Goal: Transaction & Acquisition: Purchase product/service

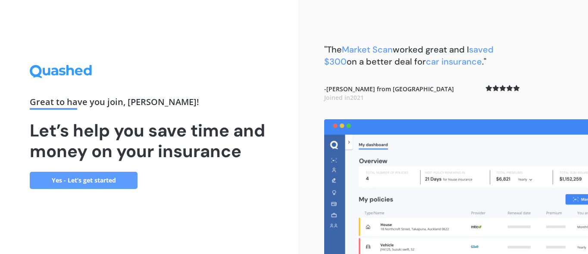
click at [117, 175] on link "Yes - Let’s get started" at bounding box center [84, 180] width 108 height 17
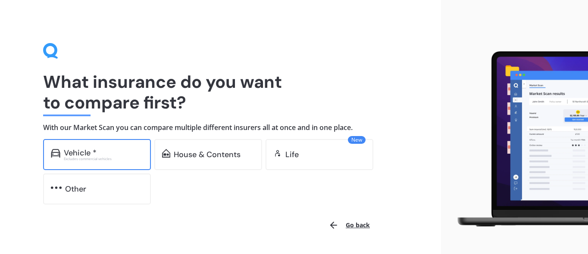
click at [118, 157] on div "Excludes commercial vehicles" at bounding box center [103, 158] width 79 height 3
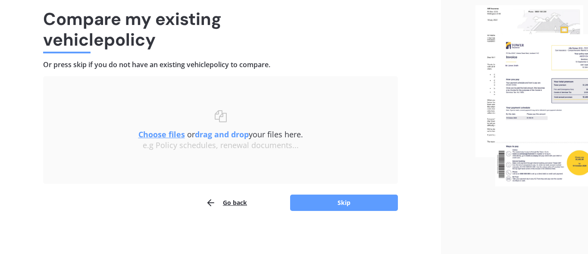
scroll to position [63, 0]
click at [321, 203] on button "Skip" at bounding box center [344, 203] width 108 height 16
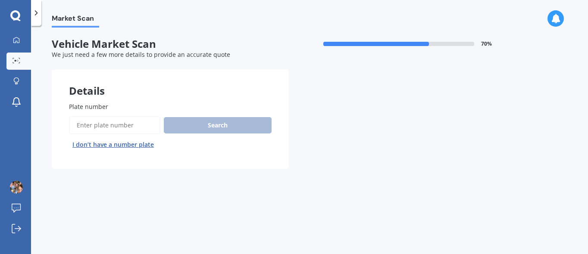
click at [129, 125] on input "Plate number" at bounding box center [114, 125] width 91 height 18
paste input "LER752"
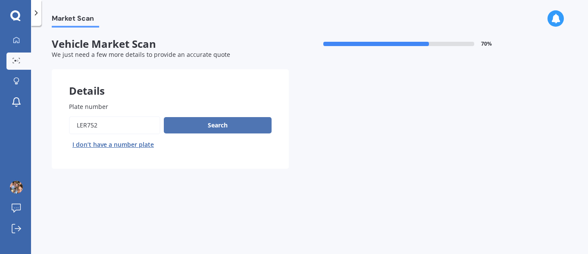
type input "LER752"
click at [198, 124] on button "Search" at bounding box center [218, 125] width 108 height 16
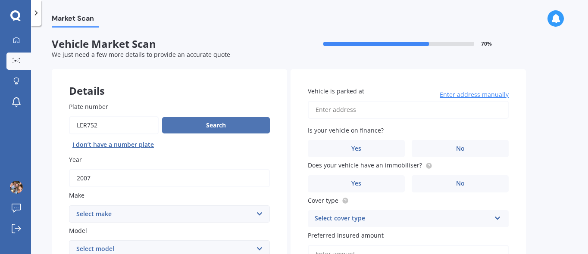
scroll to position [57, 0]
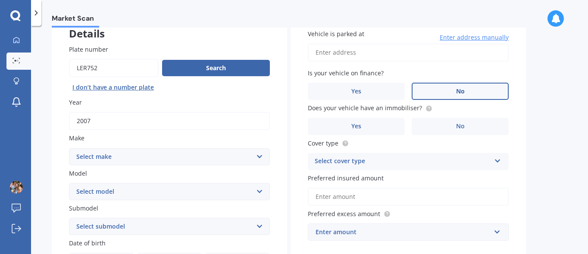
click at [453, 90] on label "No" at bounding box center [460, 91] width 97 height 17
click at [0, 0] on input "No" at bounding box center [0, 0] width 0 height 0
select select "LANDROVER"
select select "RANGE ROVER SPORT"
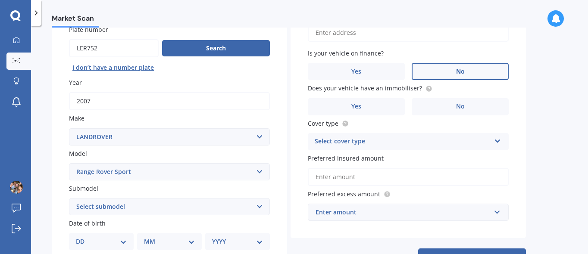
scroll to position [86, 0]
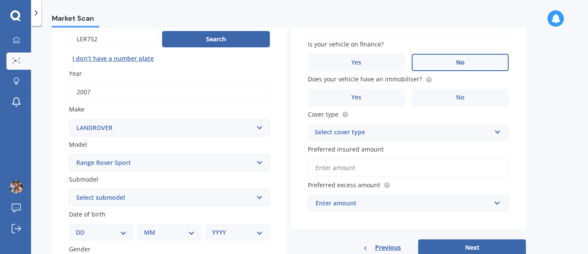
select select "V8 SC SVR 5.0P/4WD"
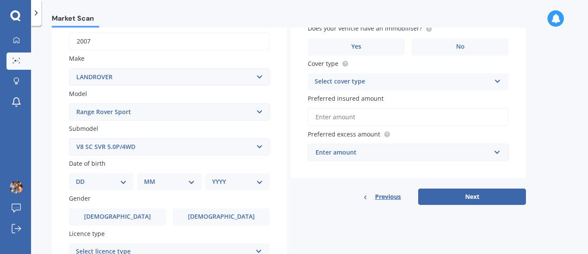
scroll to position [139, 0]
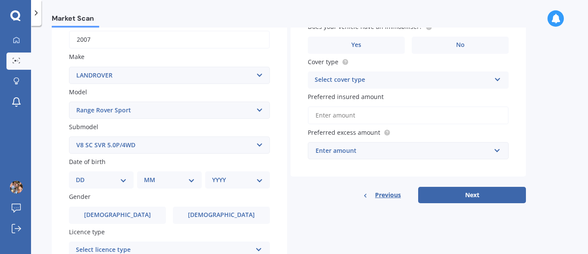
select select "RANGE ROVER"
select select "SPORT STATION WAGON"
select select "RANGEROVER"
select select
select select "RANGE ROVER"
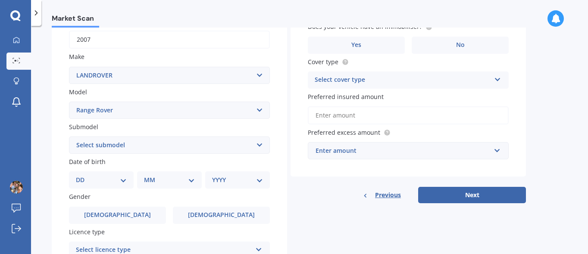
select select "SPORT STATION WAGON"
select select "18"
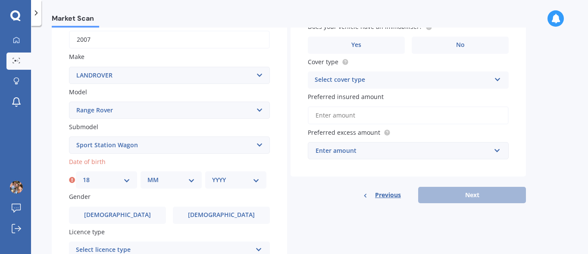
select select "12"
select select "1974"
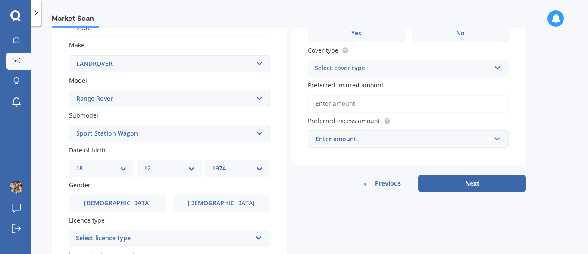
scroll to position [157, 0]
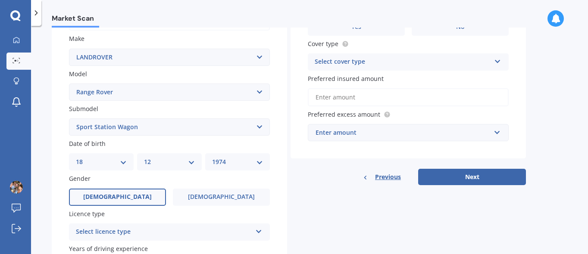
click at [138, 192] on label "Male" at bounding box center [117, 197] width 97 height 17
click at [0, 0] on input "Male" at bounding box center [0, 0] width 0 height 0
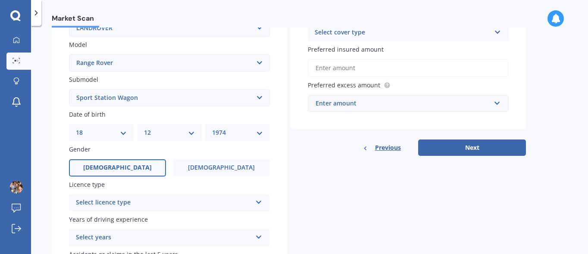
scroll to position [188, 0]
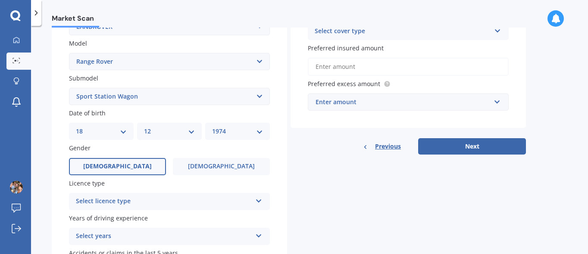
click at [140, 197] on div "Select licence type" at bounding box center [164, 202] width 176 height 10
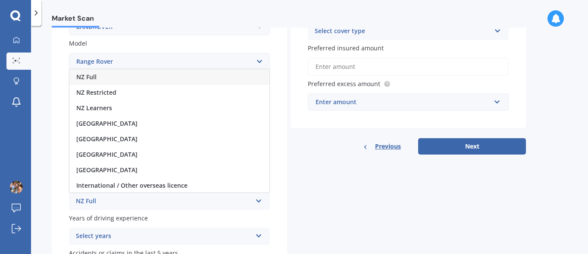
click at [112, 75] on div "NZ Full" at bounding box center [169, 77] width 200 height 16
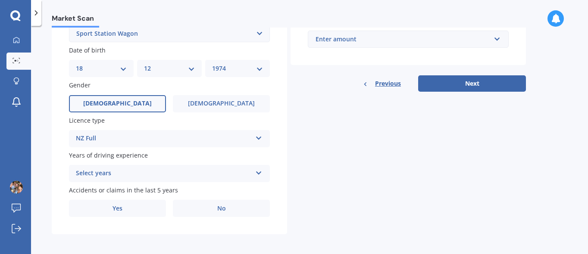
scroll to position [250, 0]
click at [144, 174] on div "Select years" at bounding box center [164, 174] width 176 height 10
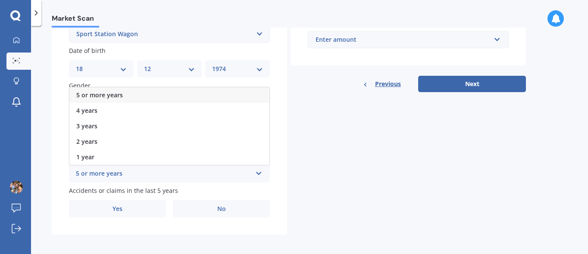
click at [97, 94] on span "5 or more years" at bounding box center [99, 95] width 47 height 8
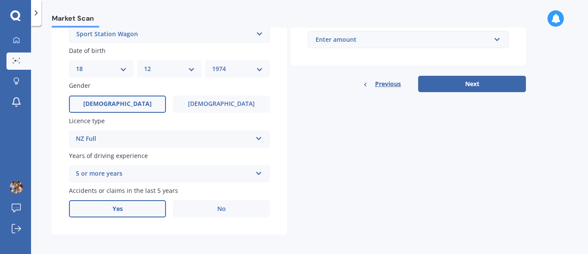
click at [105, 202] on label "Yes" at bounding box center [117, 209] width 97 height 17
click at [0, 0] on input "Yes" at bounding box center [0, 0] width 0 height 0
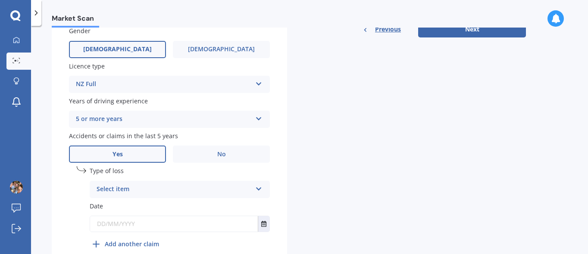
scroll to position [308, 0]
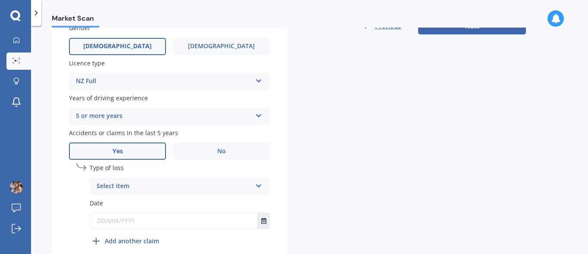
click at [144, 185] on div "Select item" at bounding box center [174, 187] width 155 height 10
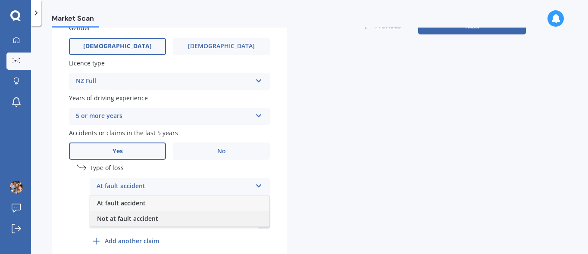
click at [153, 215] on span "Not at fault accident" at bounding box center [127, 219] width 61 height 8
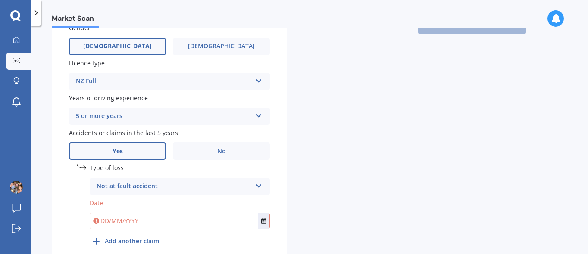
click at [167, 217] on input "text" at bounding box center [174, 221] width 168 height 16
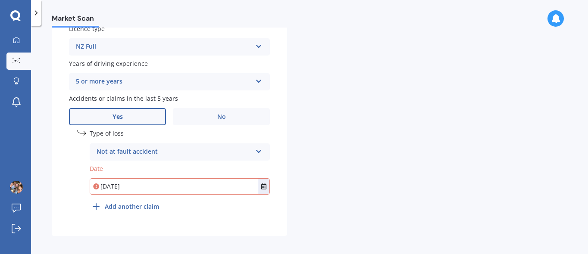
scroll to position [0, 0]
type input "05/06/2023"
click at [268, 182] on button "Select date" at bounding box center [264, 187] width 12 height 16
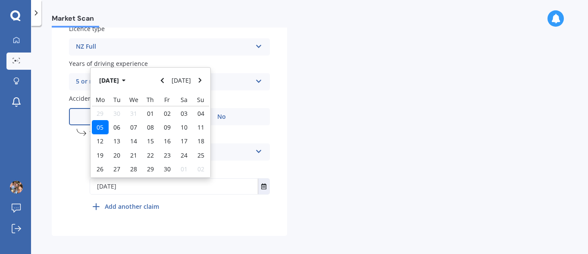
click at [102, 123] on span "05" at bounding box center [100, 127] width 7 height 8
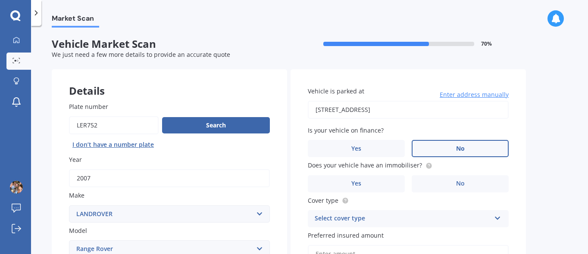
type input "29 Stanmore Bay Road, Stanmore Bay, Whangaparāoa 0932"
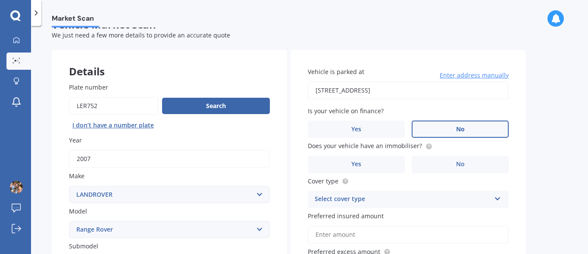
scroll to position [20, 0]
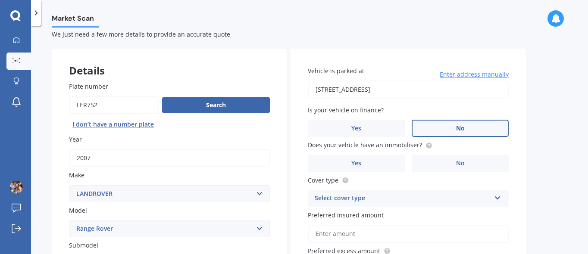
click at [480, 126] on label "No" at bounding box center [460, 128] width 97 height 17
click at [0, 0] on input "No" at bounding box center [0, 0] width 0 height 0
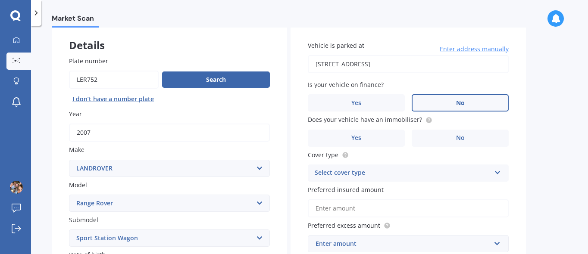
scroll to position [51, 0]
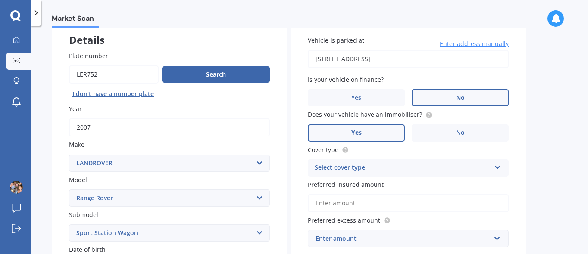
click at [370, 134] on label "Yes" at bounding box center [356, 133] width 97 height 17
click at [0, 0] on input "Yes" at bounding box center [0, 0] width 0 height 0
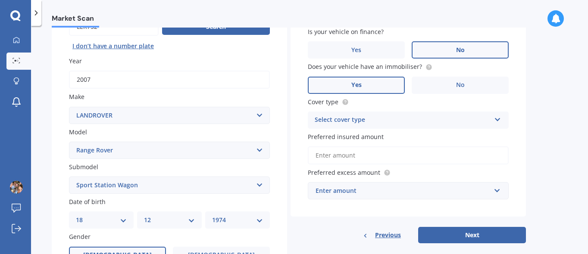
scroll to position [107, 0]
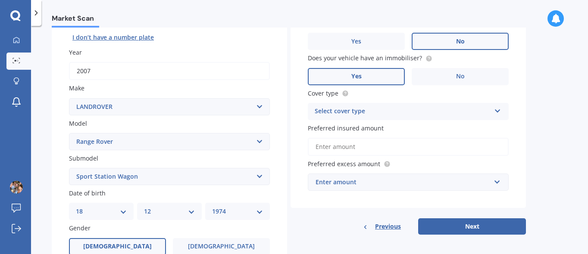
click at [406, 112] on div "Select cover type" at bounding box center [403, 112] width 176 height 10
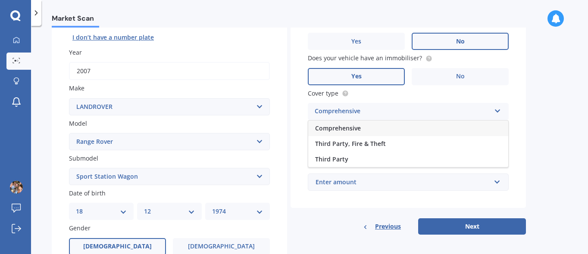
click at [391, 130] on div "Comprehensive" at bounding box center [408, 129] width 200 height 16
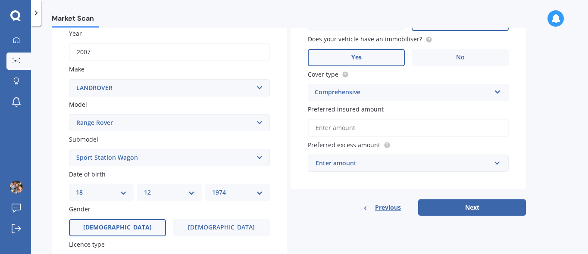
scroll to position [143, 0]
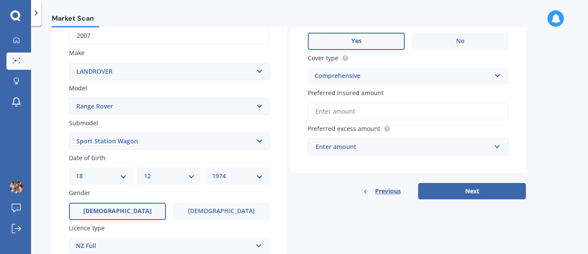
click at [427, 108] on input "Preferred insured amount" at bounding box center [408, 112] width 201 height 18
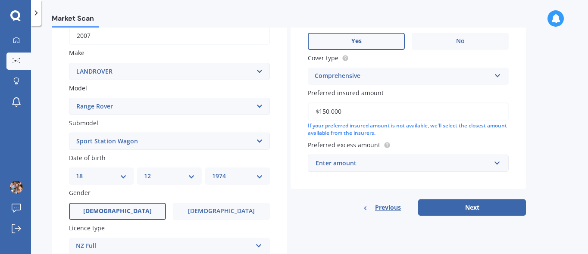
type input "$15,000"
click at [473, 163] on div "Enter amount" at bounding box center [403, 163] width 175 height 9
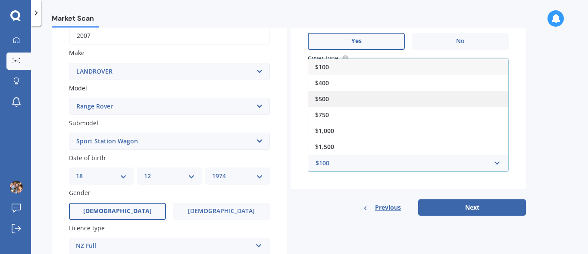
click at [388, 97] on div "$500" at bounding box center [408, 99] width 200 height 16
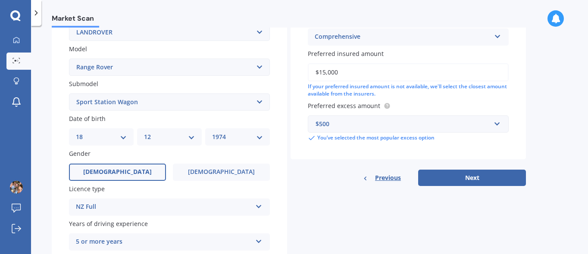
scroll to position [209, 0]
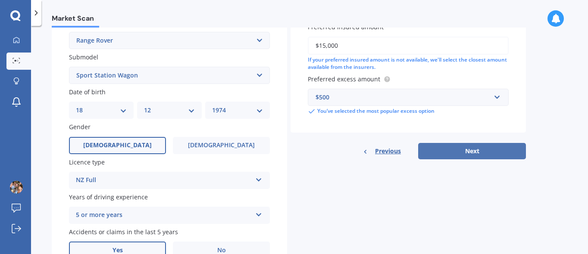
click at [493, 149] on button "Next" at bounding box center [472, 151] width 108 height 16
select select "18"
select select "12"
select select "1974"
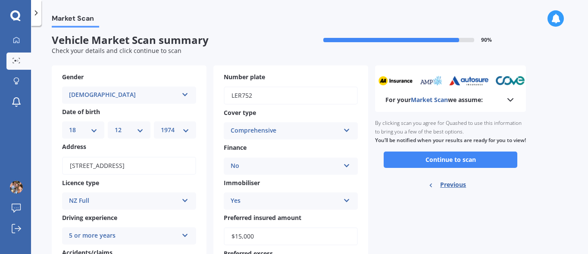
scroll to position [0, 0]
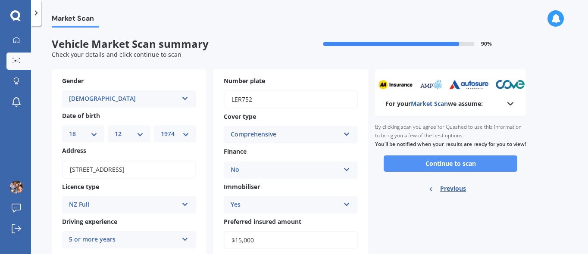
click at [501, 166] on button "Continue to scan" at bounding box center [451, 164] width 134 height 16
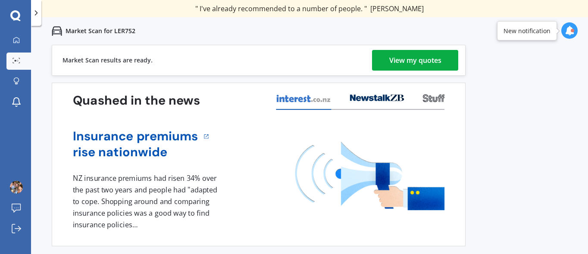
click at [435, 60] on div "View my quotes" at bounding box center [415, 60] width 52 height 21
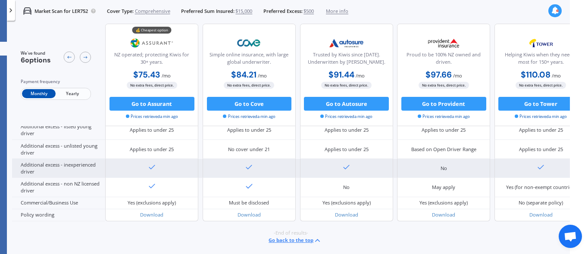
scroll to position [0, 18]
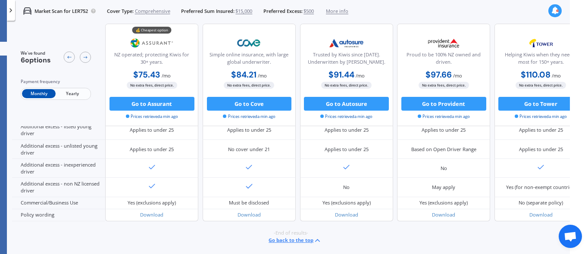
click at [78, 96] on span "Yearly" at bounding box center [73, 94] width 34 height 9
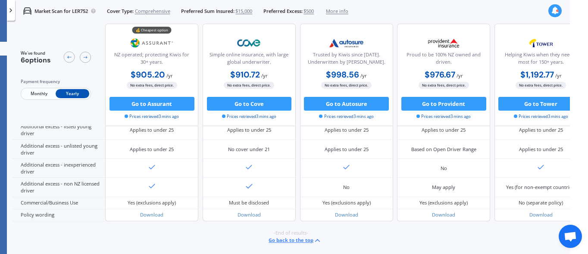
click at [38, 96] on span "Monthly" at bounding box center [39, 94] width 34 height 9
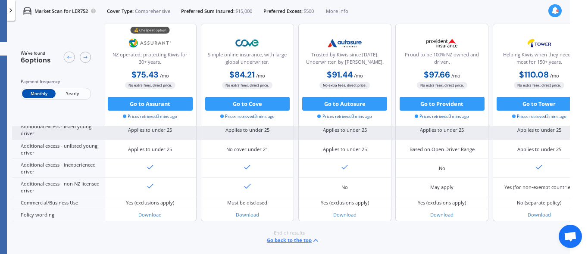
scroll to position [559, 2]
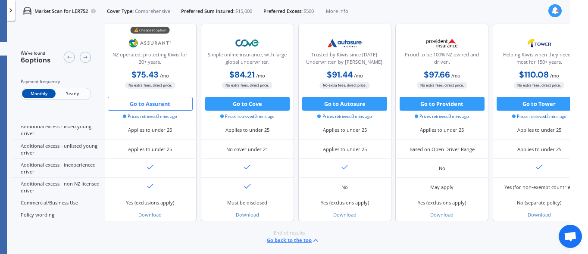
click at [165, 109] on button "Go to Assurant" at bounding box center [150, 104] width 85 height 14
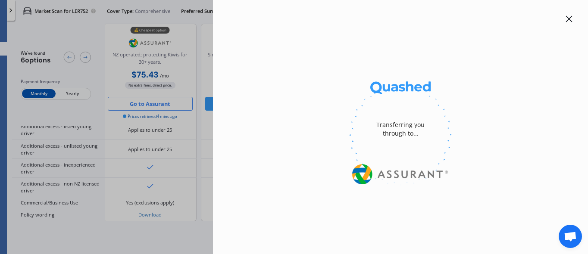
click at [158, 107] on div "Transferring you through to..." at bounding box center [276, 127] width 588 height 254
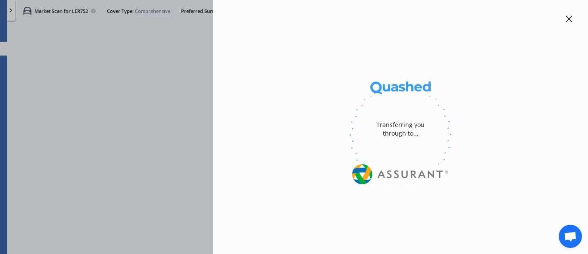
select select "Monthly"
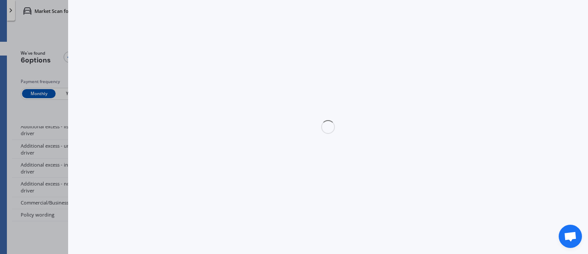
scroll to position [553, 2]
select select "full"
select select "0"
select select "Auckland West Country / Rodney / Gulf Islands"
select select "LANDROVER"
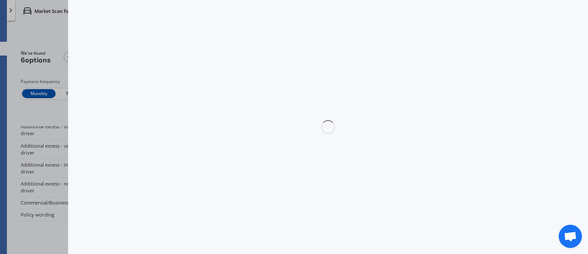
select select "RANGE ROVER"
select select "SPORT STATION WAGON"
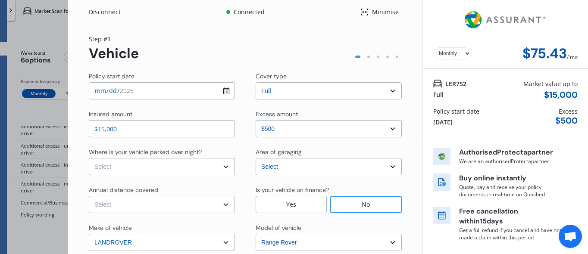
click at [226, 91] on input "2025-09-07" at bounding box center [162, 90] width 146 height 17
type input "2025-09-08"
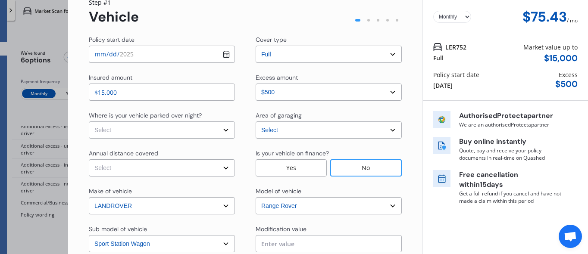
scroll to position [37, 0]
click at [222, 127] on select "Select In a garage On own property On street or road" at bounding box center [162, 129] width 146 height 17
select select "On own property"
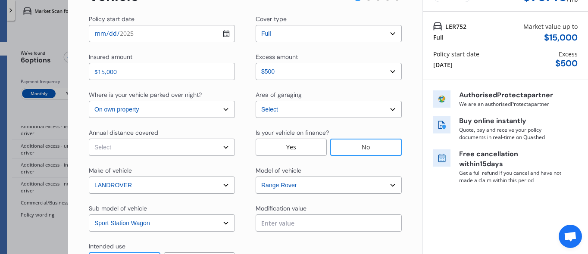
scroll to position [65, 0]
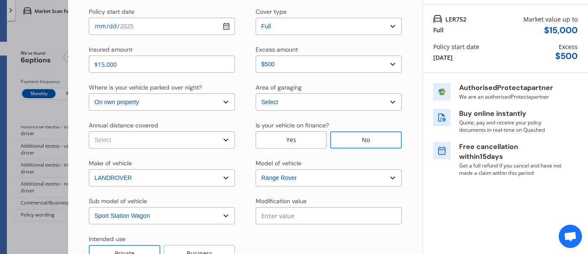
click at [226, 142] on select "Select Low (less than 15,000km per year) Average (15,000-30,000km per year) Hig…" at bounding box center [162, 140] width 146 height 17
select select "15000"
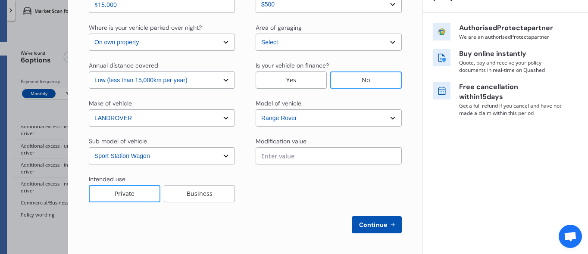
scroll to position [125, 0]
click at [296, 160] on input "text" at bounding box center [329, 156] width 146 height 17
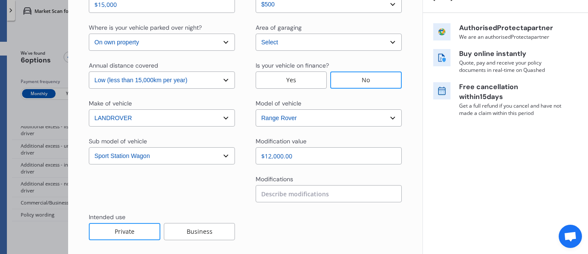
type input "$1,200.00"
click at [298, 196] on input at bounding box center [329, 193] width 146 height 17
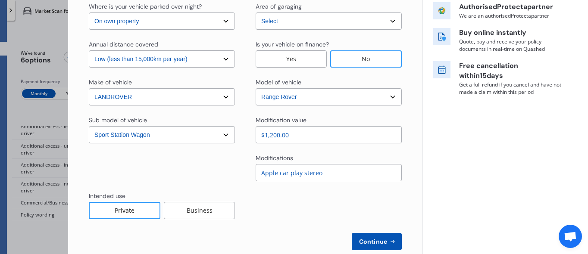
scroll to position [163, 0]
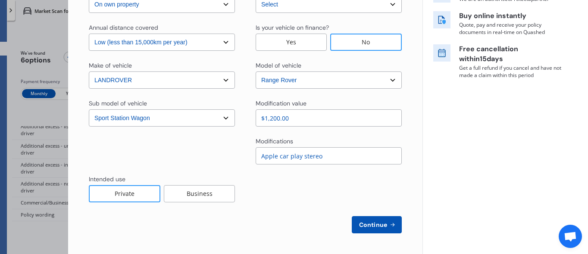
type input "Apple car play stereo"
click at [370, 220] on button "Continue" at bounding box center [377, 225] width 50 height 17
select select "Mr"
select select "18"
select select "12"
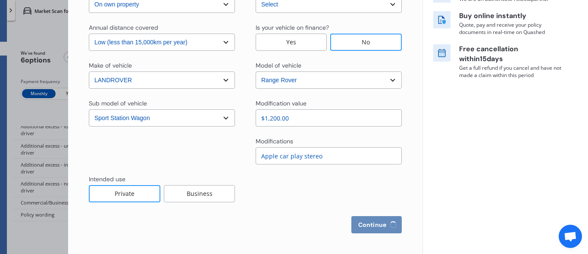
select select "1974"
select select "full"
select select "more than 4 years"
select select "New Zealand"
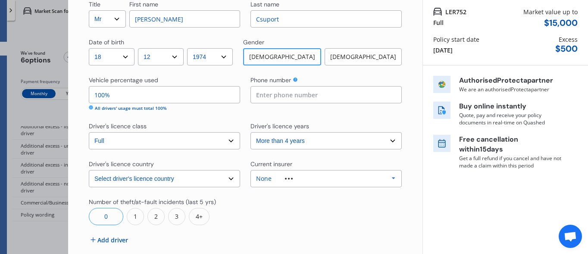
scroll to position [12, 0]
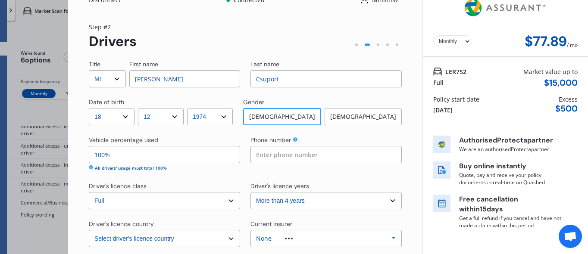
click at [268, 157] on input at bounding box center [326, 154] width 151 height 17
type input "021489247"
click at [369, 176] on div "Title Select Mr Mrs Miss Ms Dr First name Andrew Last name Csuport Date of birt…" at bounding box center [245, 198] width 313 height 276
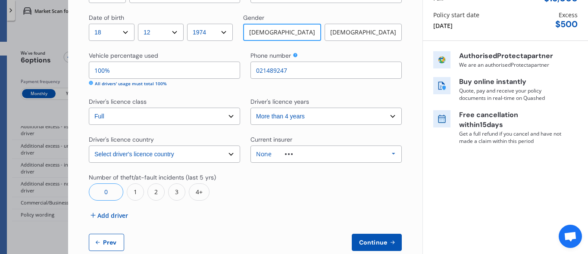
scroll to position [111, 0]
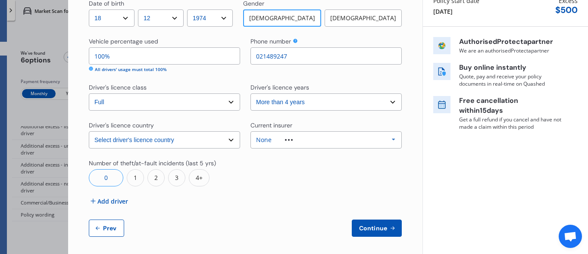
click at [132, 179] on div "1" at bounding box center [135, 177] width 17 height 17
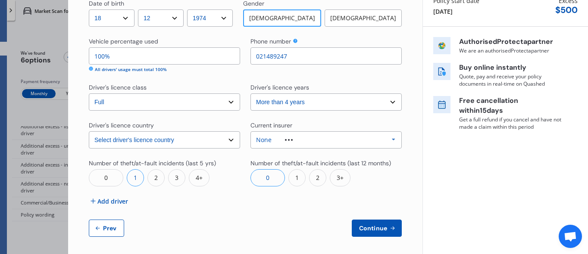
click at [257, 177] on div "0" at bounding box center [268, 177] width 35 height 17
click at [101, 179] on div "0" at bounding box center [106, 177] width 35 height 17
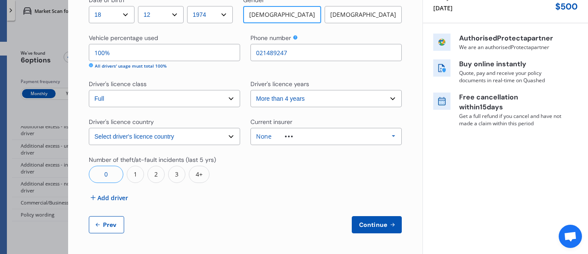
scroll to position [114, 0]
click at [374, 223] on span "Continue" at bounding box center [373, 225] width 31 height 7
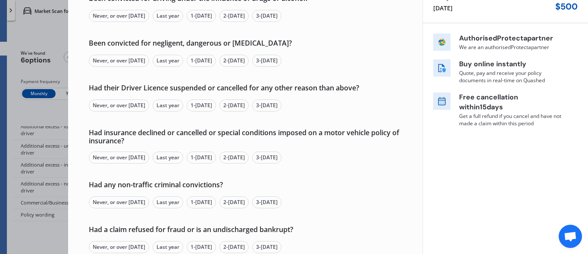
scroll to position [0, 0]
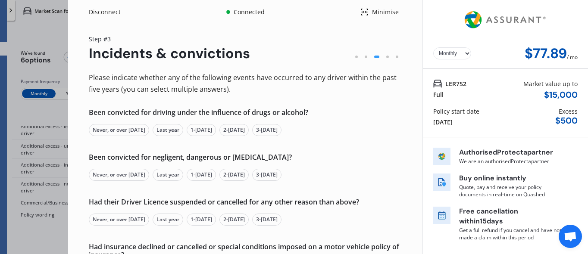
click at [122, 130] on div "Never, or over 5 yrs ago" at bounding box center [119, 130] width 60 height 12
click at [116, 175] on div "Never, or over 5 yrs ago" at bounding box center [119, 175] width 60 height 12
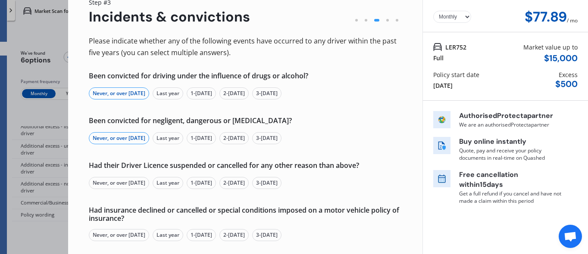
click at [128, 182] on div "Never, or over 5 yrs ago" at bounding box center [119, 183] width 60 height 12
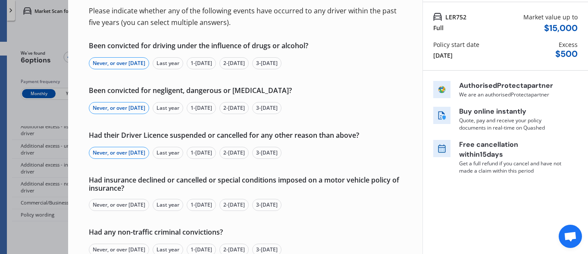
click at [128, 206] on div "Never, or over 5 yrs ago" at bounding box center [119, 205] width 60 height 12
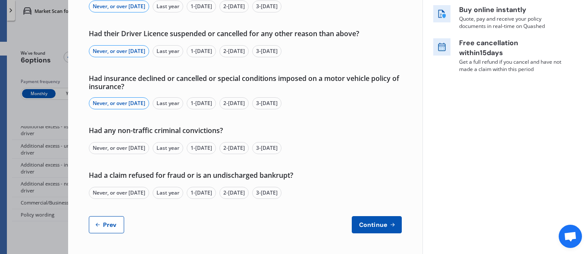
click at [134, 189] on div "Never, or over 5 yrs ago" at bounding box center [119, 193] width 60 height 12
click at [131, 191] on div "Never, or over 5 yrs ago" at bounding box center [119, 193] width 60 height 12
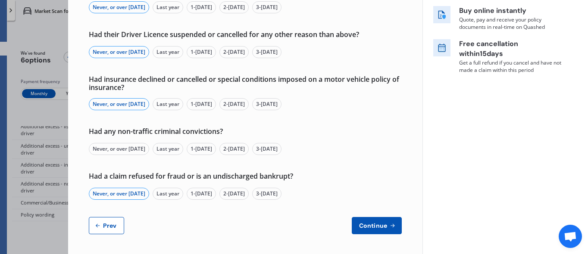
click at [124, 149] on div "Never, or over 5 yrs ago" at bounding box center [119, 149] width 60 height 12
click at [364, 223] on span "Continue" at bounding box center [373, 226] width 31 height 7
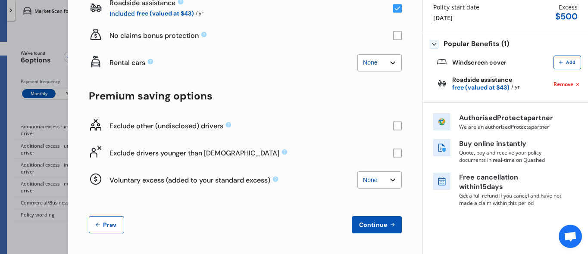
scroll to position [0, 0]
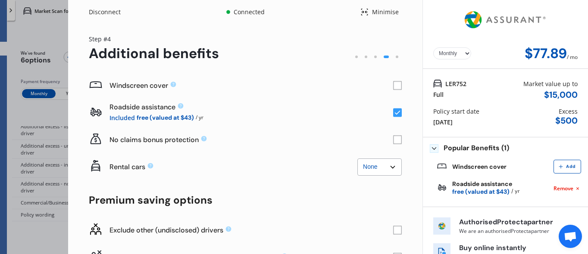
click at [381, 166] on select "None $2,500 $5,000" at bounding box center [380, 167] width 44 height 17
select select "0"
click at [393, 139] on rect at bounding box center [397, 140] width 9 height 9
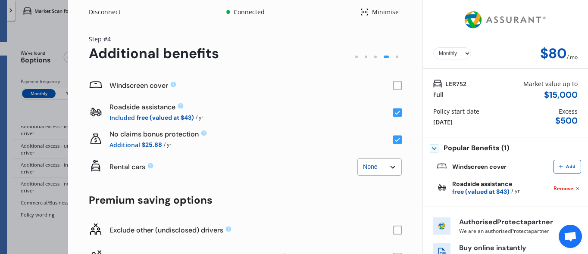
click at [393, 84] on rect at bounding box center [397, 86] width 9 height 9
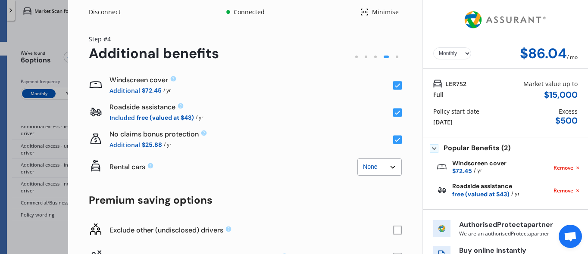
click at [393, 84] on rect at bounding box center [397, 86] width 9 height 9
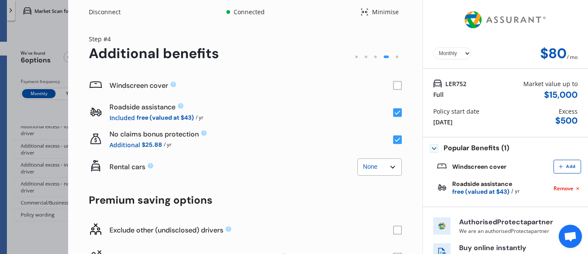
click at [393, 84] on rect at bounding box center [397, 86] width 9 height 9
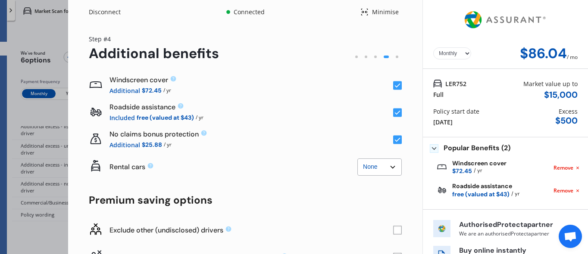
click at [393, 84] on rect at bounding box center [397, 86] width 9 height 9
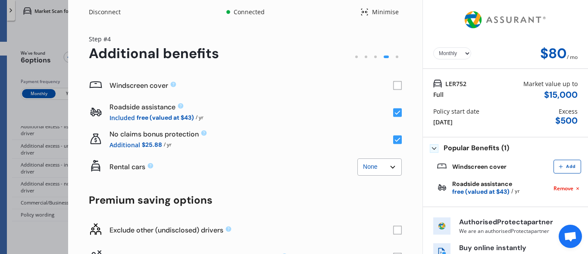
scroll to position [104, 0]
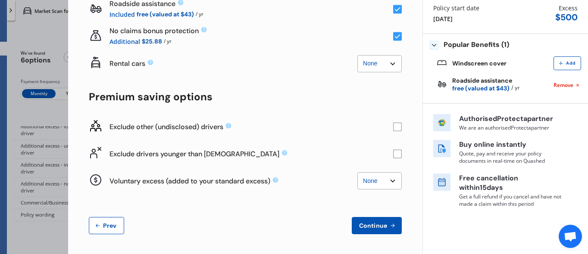
click at [393, 155] on rect at bounding box center [397, 154] width 9 height 9
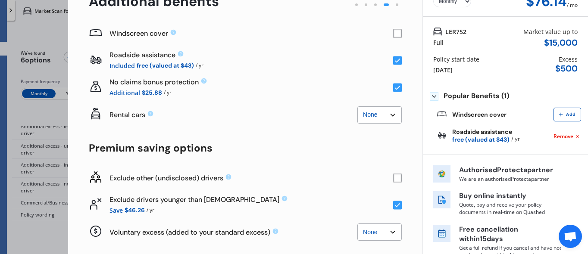
scroll to position [53, 0]
click at [395, 205] on icon at bounding box center [398, 205] width 6 height 4
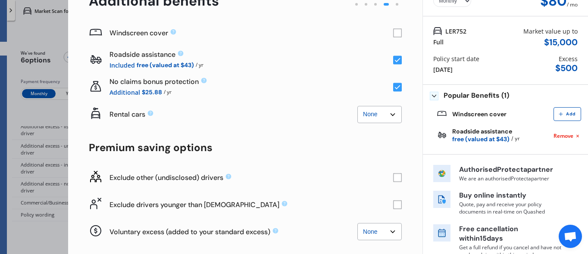
scroll to position [75, 0]
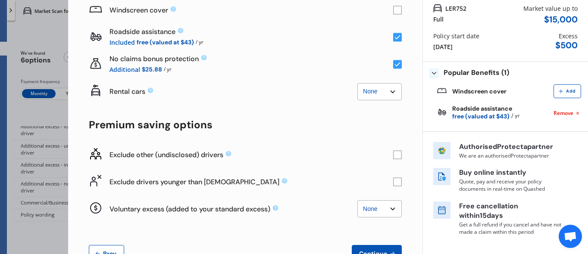
click at [393, 155] on rect at bounding box center [397, 155] width 9 height 9
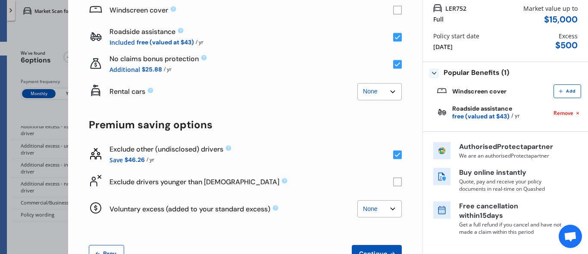
click at [393, 155] on rect at bounding box center [397, 155] width 9 height 9
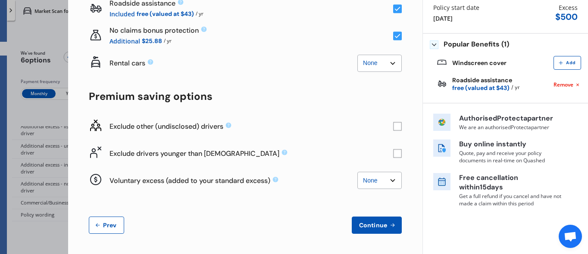
scroll to position [104, 0]
click at [372, 229] on button "Continue" at bounding box center [377, 225] width 50 height 17
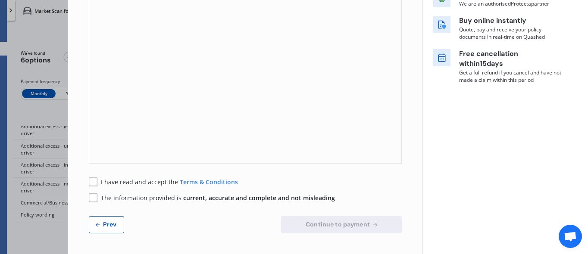
scroll to position [157, 0]
click at [96, 183] on rect at bounding box center [93, 182] width 9 height 9
click at [90, 195] on rect at bounding box center [93, 198] width 9 height 9
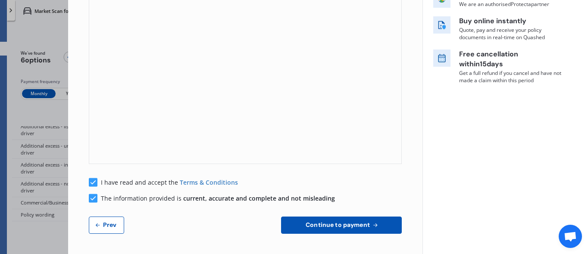
click at [357, 223] on span "Continue to payment" at bounding box center [338, 225] width 68 height 7
